Goal: Obtain resource: Obtain resource

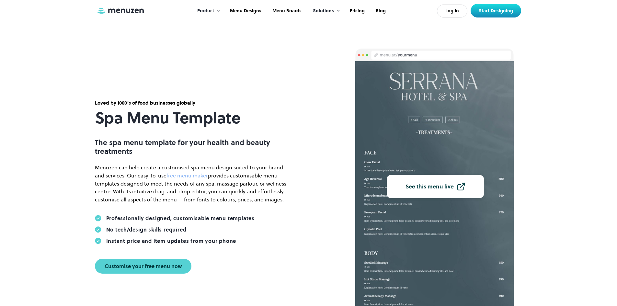
click at [415, 110] on img at bounding box center [435, 185] width 159 height 248
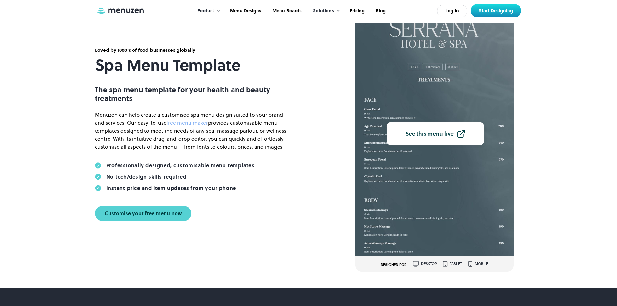
scroll to position [65, 0]
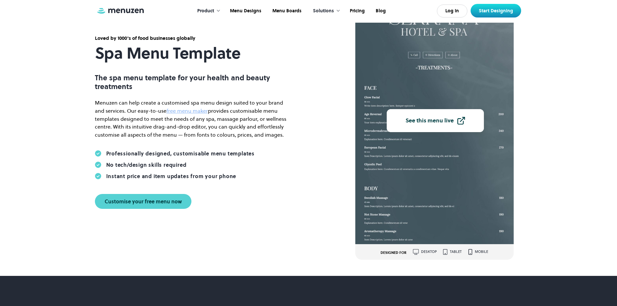
click at [433, 127] on link "See this menu live" at bounding box center [435, 120] width 97 height 23
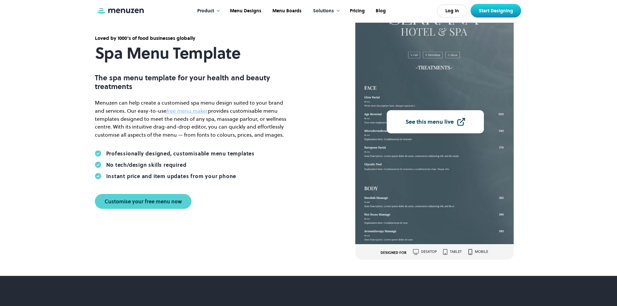
click at [422, 253] on div "desktop" at bounding box center [429, 252] width 16 height 4
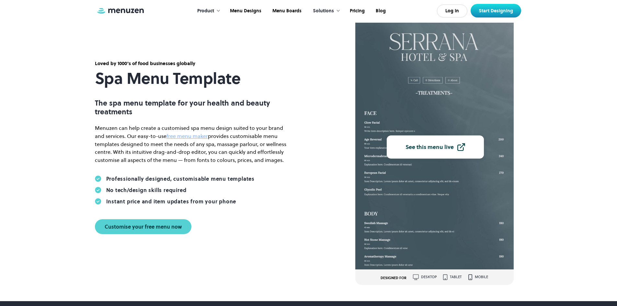
scroll to position [0, 0]
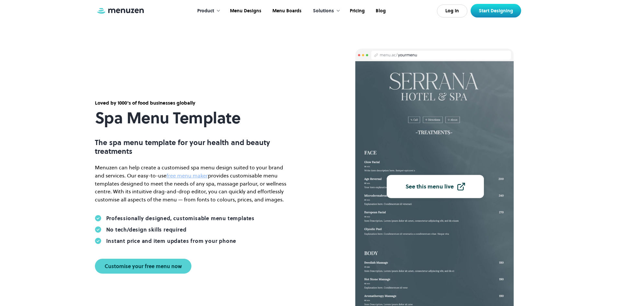
click at [317, 153] on div "Loved by 1000's of food businesses globally Spa Menu Template The spa menu temp…" at bounding box center [309, 187] width 467 height 276
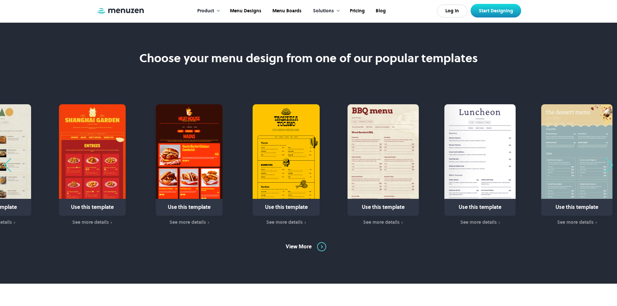
scroll to position [357, 0]
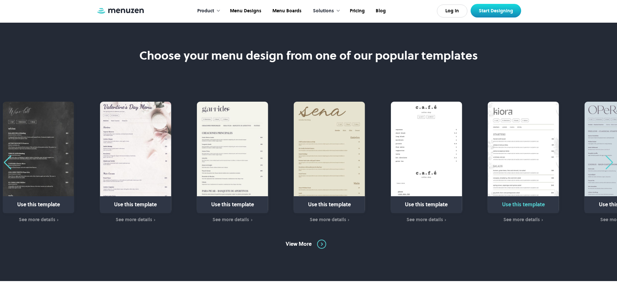
click at [559, 198] on div "Use this template See more details" at bounding box center [523, 163] width 71 height 122
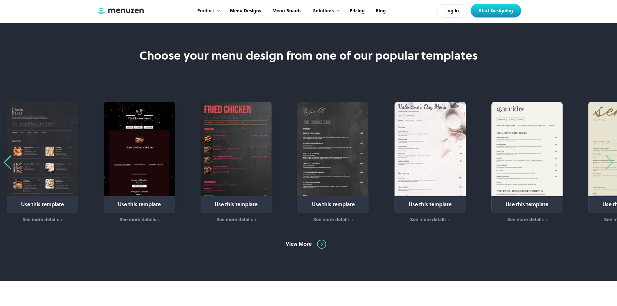
click at [276, 173] on div "Use this template See more details" at bounding box center [243, 163] width 84 height 122
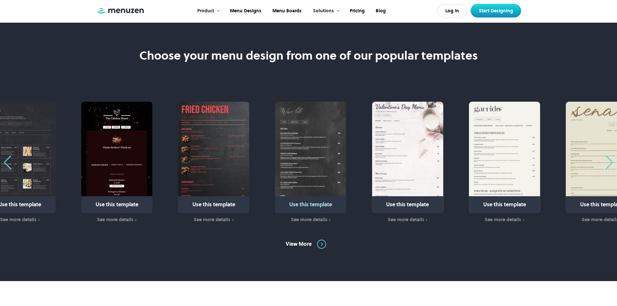
click at [302, 123] on img "17 / 31" at bounding box center [310, 157] width 71 height 111
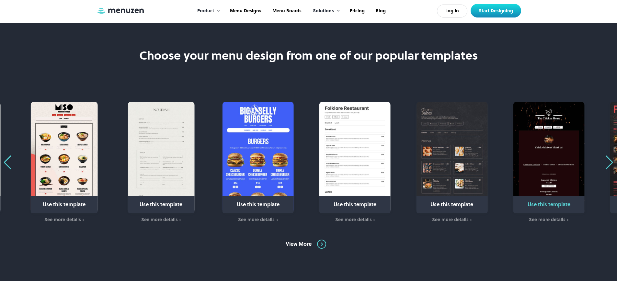
click at [585, 197] on div "Use this template See more details" at bounding box center [549, 163] width 71 height 122
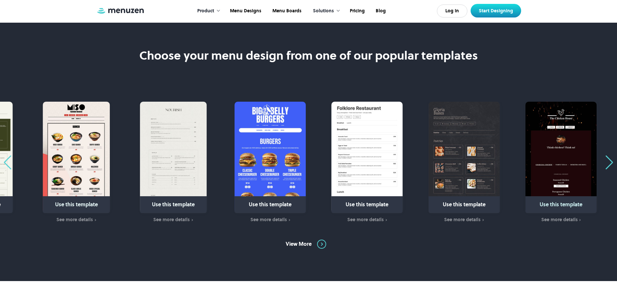
click at [110, 187] on img "10 / 31" at bounding box center [76, 157] width 67 height 111
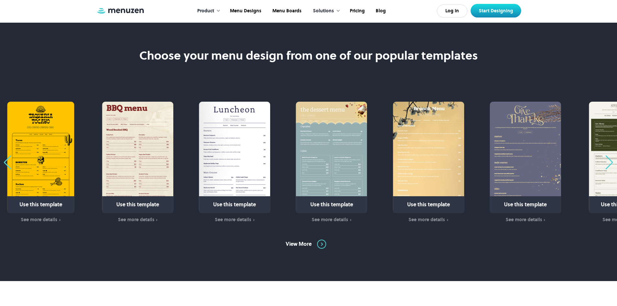
click at [464, 201] on div "Use this template See more details" at bounding box center [428, 163] width 71 height 122
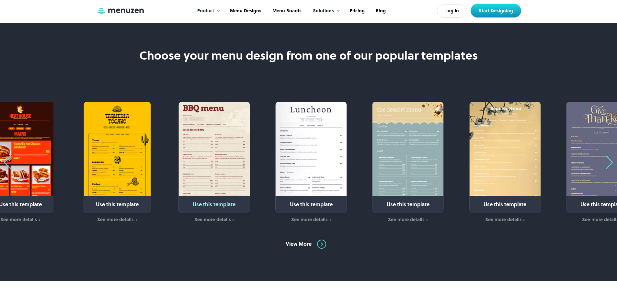
click at [250, 183] on img "4 / 31" at bounding box center [214, 157] width 71 height 111
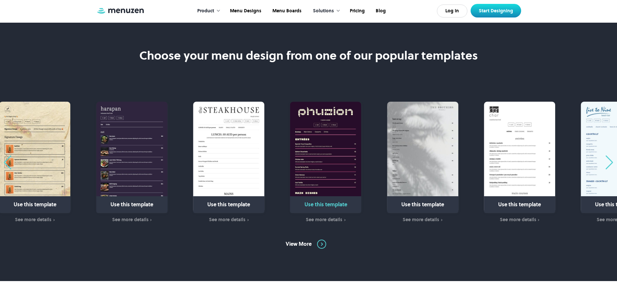
click at [340, 182] on img "27 / 31" at bounding box center [325, 157] width 71 height 111
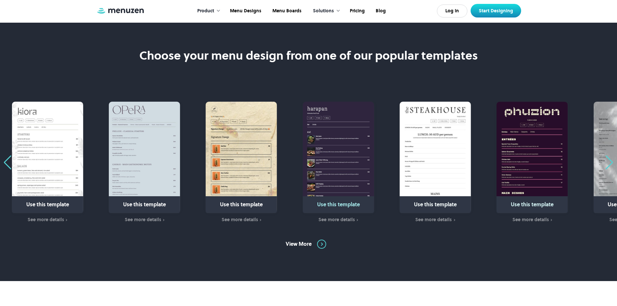
click at [349, 186] on img "25 / 31" at bounding box center [338, 157] width 71 height 111
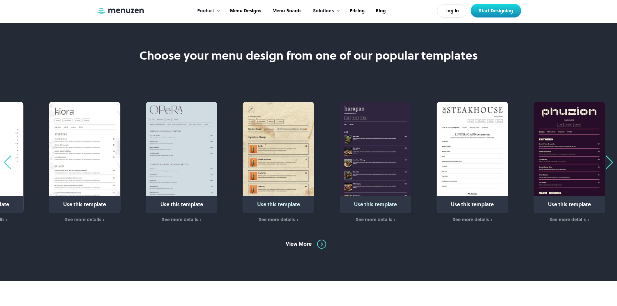
click at [405, 190] on div "Use this template See more details Use this template See more details Use this …" at bounding box center [308, 163] width 617 height 122
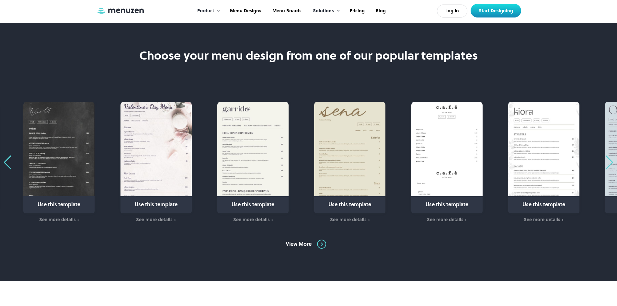
click at [487, 189] on div "Use this template See more details" at bounding box center [454, 163] width 84 height 122
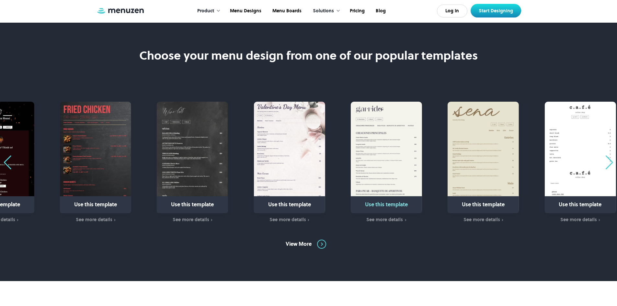
click at [403, 169] on img "19 / 31" at bounding box center [386, 157] width 71 height 111
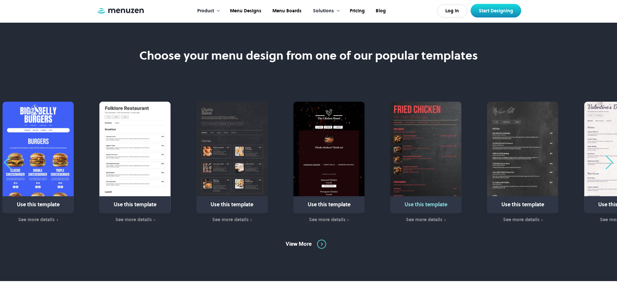
click at [462, 188] on img "16 / 31" at bounding box center [426, 157] width 71 height 111
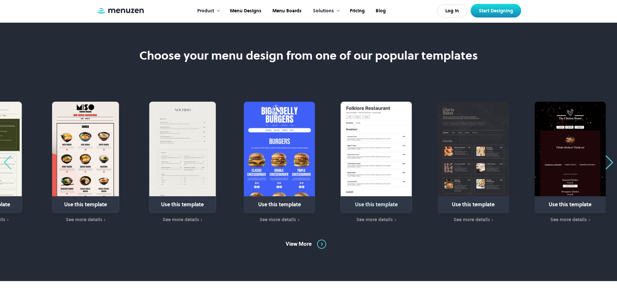
click at [412, 180] on img "13 / 31" at bounding box center [376, 157] width 71 height 111
